Goal: Task Accomplishment & Management: Manage account settings

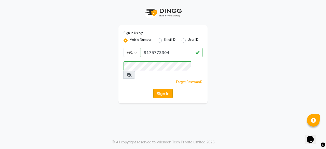
click at [168, 89] on button "Sign In" at bounding box center [162, 94] width 19 height 10
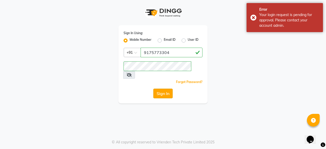
click at [168, 89] on button "Sign In" at bounding box center [162, 94] width 19 height 10
click at [168, 89] on div "Sign In" at bounding box center [163, 94] width 79 height 10
click at [132, 73] on icon at bounding box center [129, 75] width 5 height 4
click at [160, 89] on button "Sign In" at bounding box center [162, 94] width 19 height 10
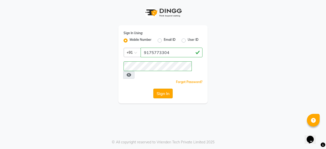
click at [163, 89] on button "Sign In" at bounding box center [162, 94] width 19 height 10
click at [163, 89] on div "Sign In" at bounding box center [163, 94] width 79 height 10
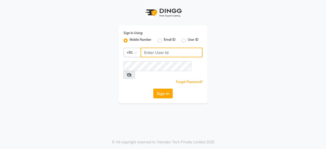
type input "9175773304"
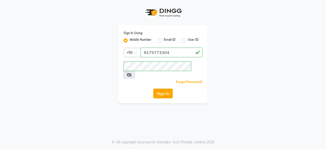
click at [163, 89] on button "Sign In" at bounding box center [162, 94] width 19 height 10
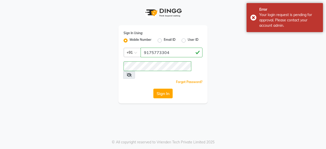
click at [163, 89] on button "Sign In" at bounding box center [162, 94] width 19 height 10
click at [163, 89] on div "Sign In" at bounding box center [163, 94] width 79 height 10
click at [163, 89] on button "Sign In" at bounding box center [162, 94] width 19 height 10
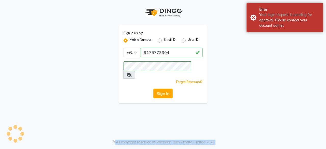
click at [163, 89] on div "Sign In" at bounding box center [163, 94] width 79 height 10
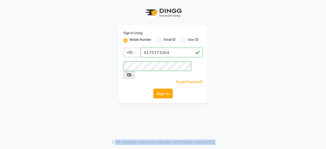
click at [165, 89] on button "Sign In" at bounding box center [162, 94] width 19 height 10
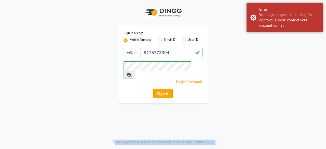
click at [165, 89] on button "Sign In" at bounding box center [162, 94] width 19 height 10
click at [165, 89] on div "Sign In" at bounding box center [163, 94] width 79 height 10
click at [165, 89] on button "Sign In" at bounding box center [162, 94] width 19 height 10
click at [165, 89] on div "Sign In" at bounding box center [163, 94] width 79 height 10
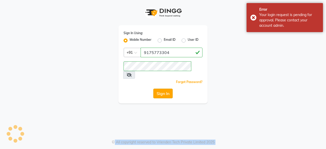
click at [165, 89] on button "Sign In" at bounding box center [162, 94] width 19 height 10
click at [165, 89] on div "Sign In" at bounding box center [163, 94] width 79 height 10
click at [165, 89] on button "Sign In" at bounding box center [162, 94] width 19 height 10
click at [165, 89] on div "Sign In" at bounding box center [163, 94] width 79 height 10
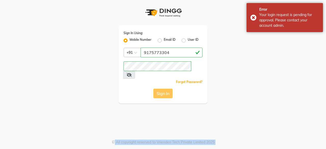
click at [165, 89] on div "Sign In" at bounding box center [163, 94] width 79 height 10
click at [165, 89] on button "Sign In" at bounding box center [162, 94] width 19 height 10
click at [165, 89] on div "Sign In" at bounding box center [163, 94] width 79 height 10
click at [165, 89] on button "Sign In" at bounding box center [162, 94] width 19 height 10
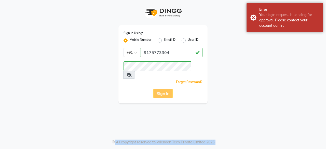
click at [165, 89] on div "Sign In" at bounding box center [163, 94] width 79 height 10
click at [165, 89] on button "Sign In" at bounding box center [162, 94] width 19 height 10
click at [165, 89] on div "Sign In" at bounding box center [163, 94] width 79 height 10
click at [165, 89] on button "Sign In" at bounding box center [162, 94] width 19 height 10
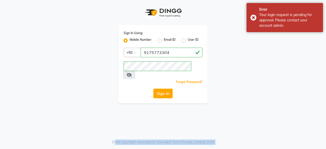
click at [165, 89] on div "Sign In" at bounding box center [163, 94] width 79 height 10
click at [165, 89] on button "Sign In" at bounding box center [162, 94] width 19 height 10
click at [165, 89] on div "Sign In" at bounding box center [163, 94] width 79 height 10
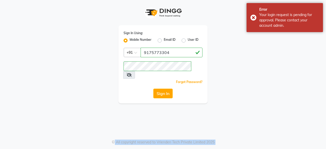
click at [165, 89] on button "Sign In" at bounding box center [162, 94] width 19 height 10
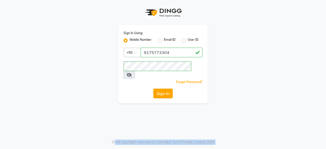
click at [163, 89] on button "Sign In" at bounding box center [162, 94] width 19 height 10
click at [162, 89] on button "Sign In" at bounding box center [162, 94] width 19 height 10
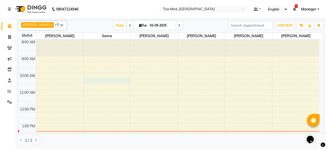
click at [90, 79] on div "8:00 AM 9:00 AM 10:00 AM 11:00 AM 12:00 PM 1:00 PM 2:00 PM 3:00 PM 4:00 PM 5:00…" at bounding box center [169, 149] width 302 height 218
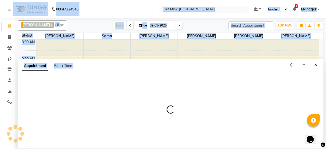
select select "88453"
select select "615"
select select "tentative"
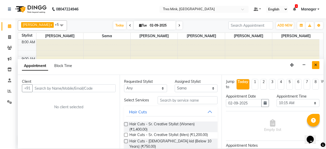
click at [316, 66] on icon "Close" at bounding box center [316, 65] width 3 height 4
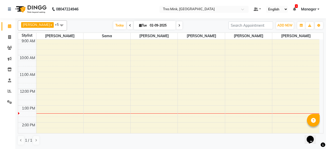
scroll to position [25, 0]
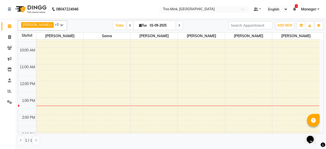
click at [178, 25] on icon at bounding box center [179, 25] width 2 height 3
type input "03-09-2025"
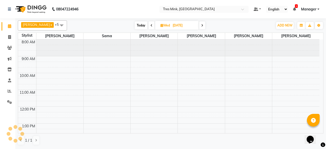
click at [175, 25] on input "03-09-2025" at bounding box center [183, 26] width 25 height 8
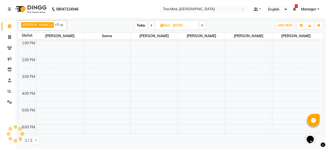
select select "9"
select select "2025"
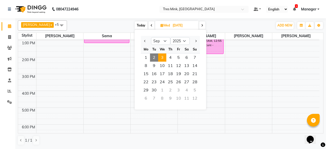
click at [200, 24] on span at bounding box center [202, 25] width 6 height 8
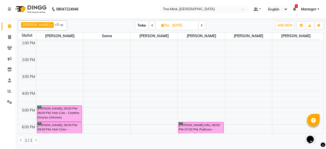
click at [201, 26] on icon at bounding box center [202, 25] width 2 height 3
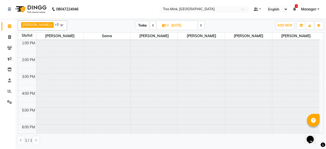
scroll to position [83, 0]
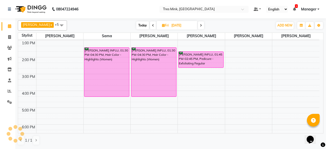
click at [198, 25] on span at bounding box center [201, 25] width 6 height 8
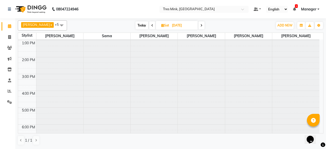
scroll to position [0, 0]
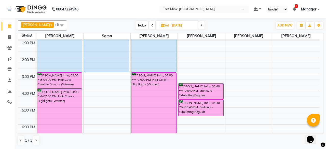
click at [201, 25] on icon at bounding box center [202, 25] width 2 height 3
type input "07-09-2025"
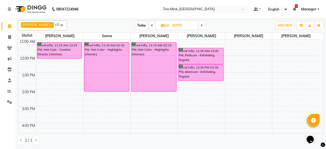
scroll to position [58, 0]
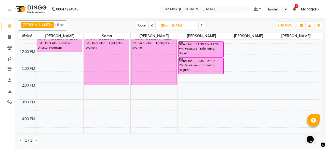
click at [43, 98] on div "8:00 AM 9:00 AM 10:00 AM 11:00 AM 12:00 PM 1:00 PM 2:00 PM 3:00 PM 4:00 PM 5:00…" at bounding box center [169, 91] width 302 height 218
select select "88451"
select select "tentative"
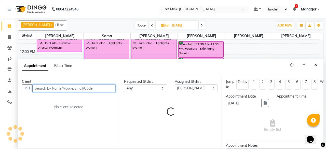
select select "900"
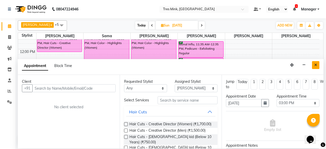
click at [318, 63] on button "Close" at bounding box center [315, 65] width 7 height 8
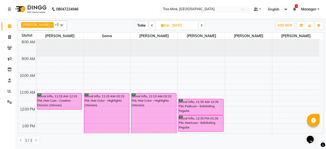
scroll to position [0, 0]
click at [138, 24] on span "Today" at bounding box center [141, 25] width 13 height 8
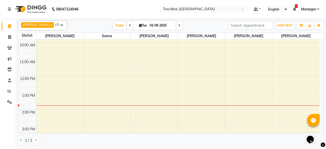
scroll to position [23, 0]
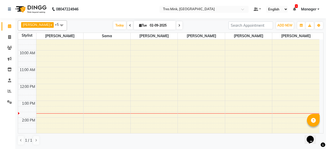
click at [178, 25] on icon at bounding box center [179, 25] width 2 height 3
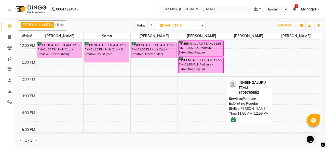
scroll to position [14, 0]
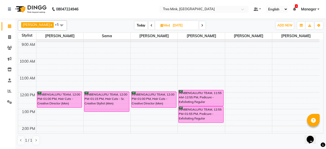
click at [200, 25] on span at bounding box center [202, 25] width 6 height 8
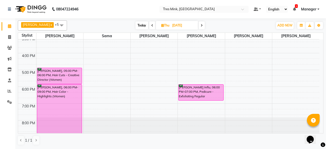
scroll to position [121, 0]
click at [201, 26] on icon at bounding box center [202, 25] width 2 height 3
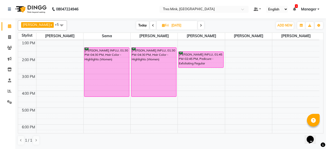
click at [198, 26] on span at bounding box center [201, 25] width 6 height 8
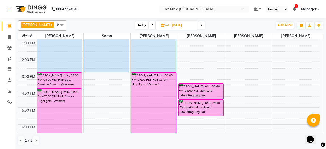
click at [200, 23] on span at bounding box center [202, 25] width 6 height 8
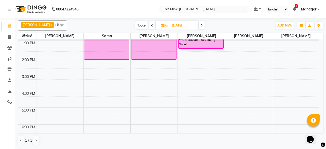
click at [151, 24] on icon at bounding box center [152, 25] width 2 height 3
type input "06-09-2025"
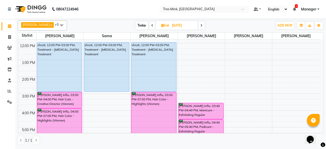
scroll to position [65, 0]
